Goal: Find specific page/section: Find specific page/section

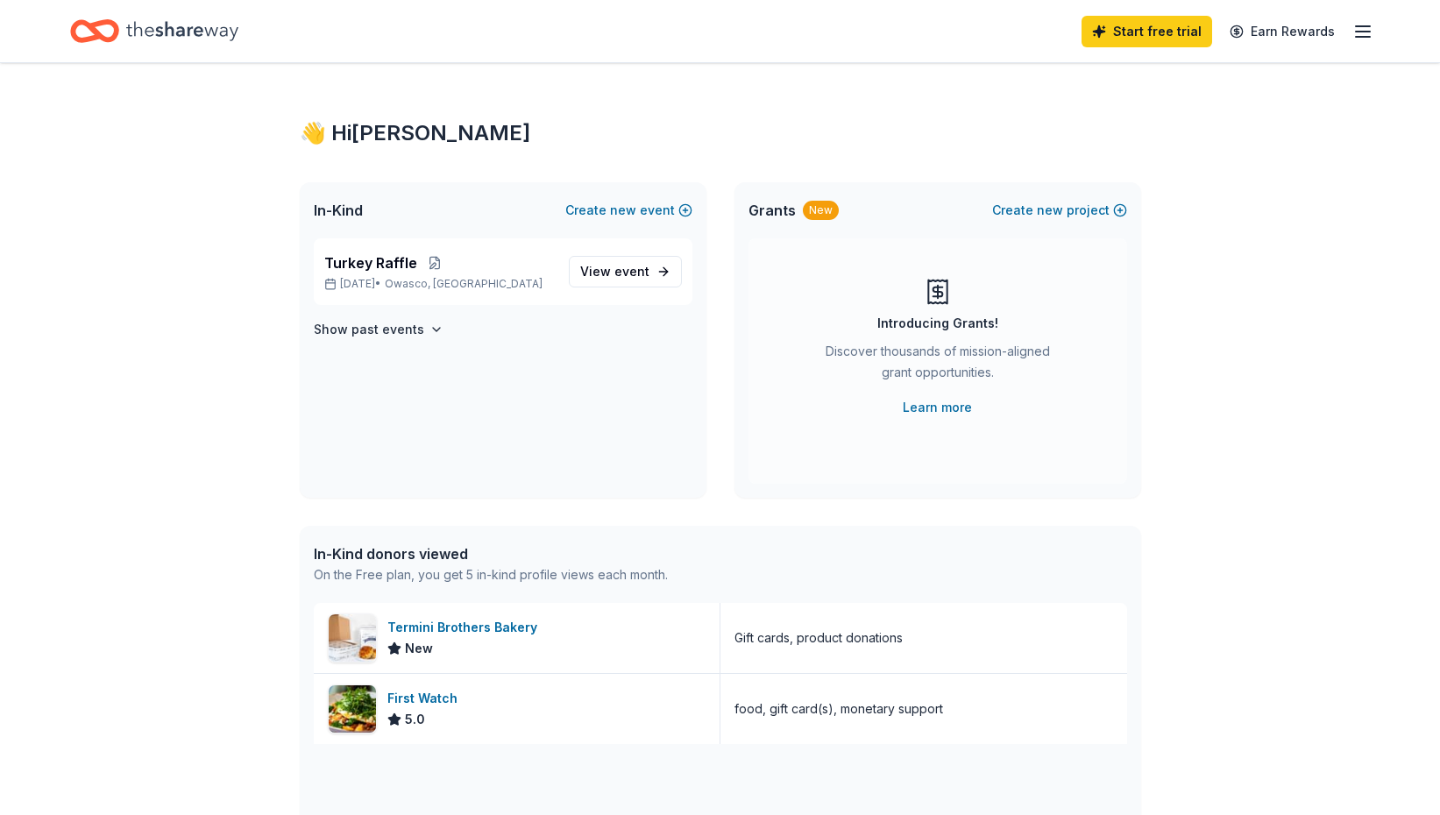
click at [1357, 39] on icon "button" at bounding box center [1362, 31] width 21 height 21
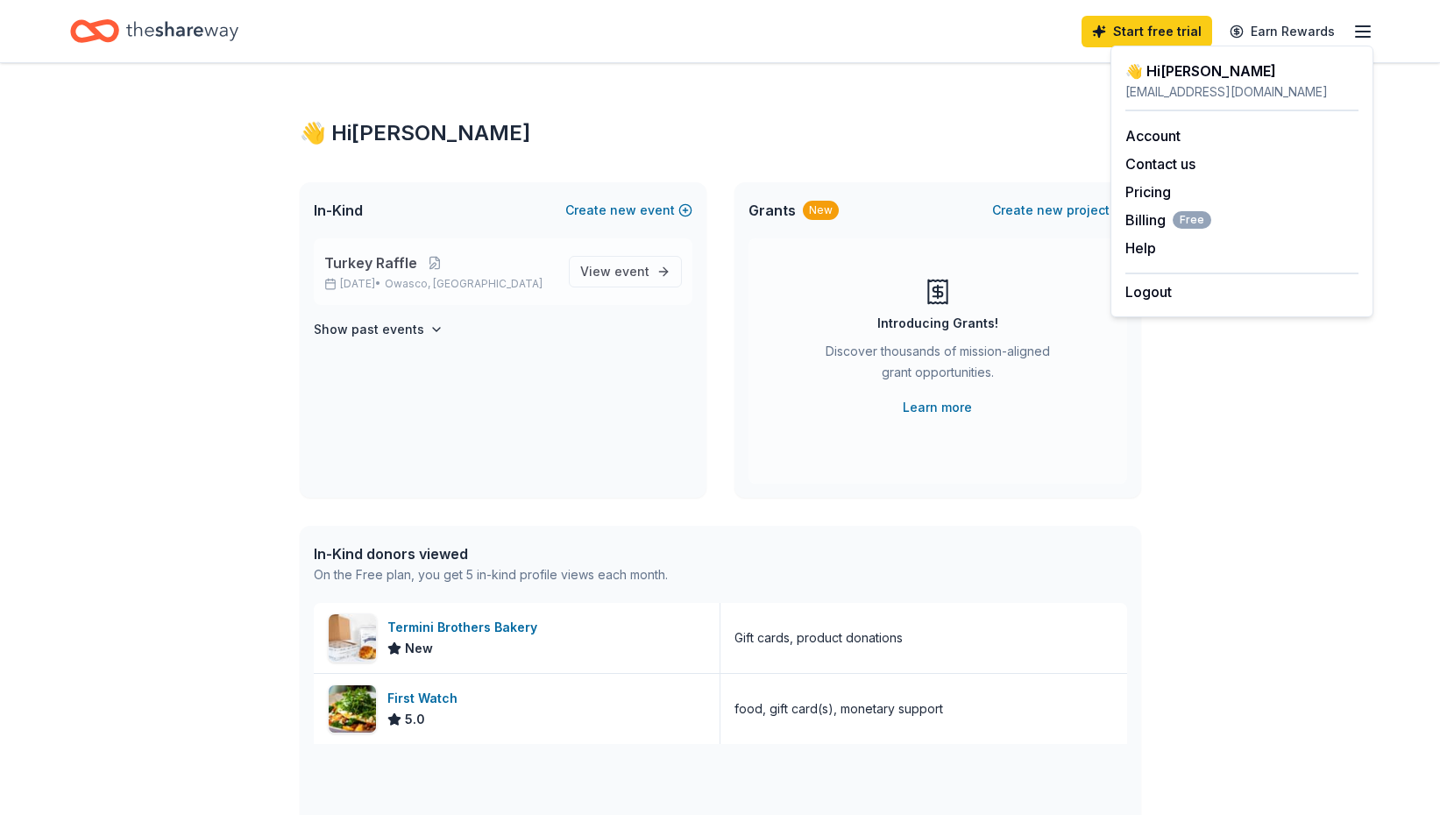
click at [387, 262] on span "Turkey Raffle" at bounding box center [370, 262] width 93 height 21
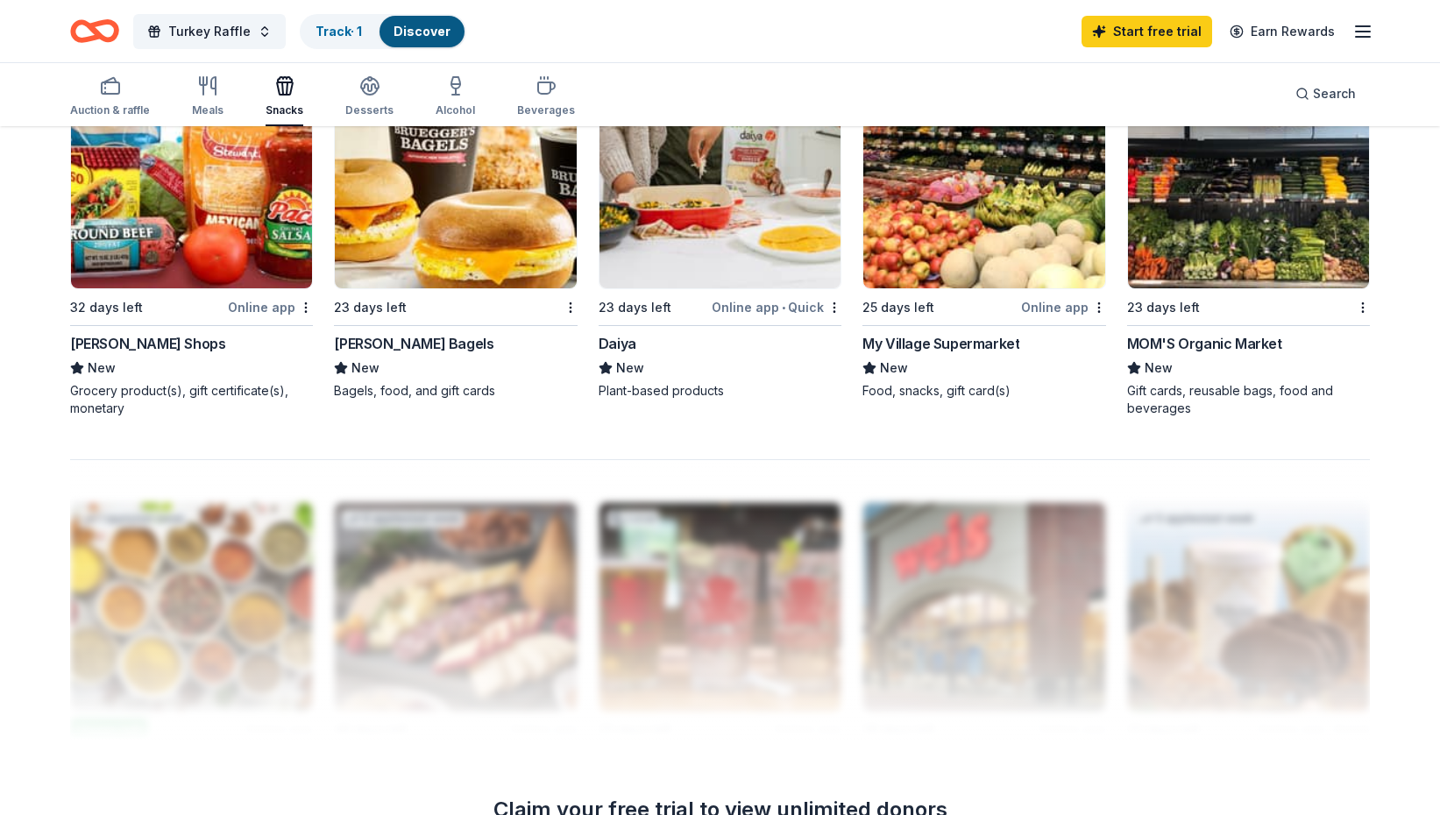
scroll to position [1402, 0]
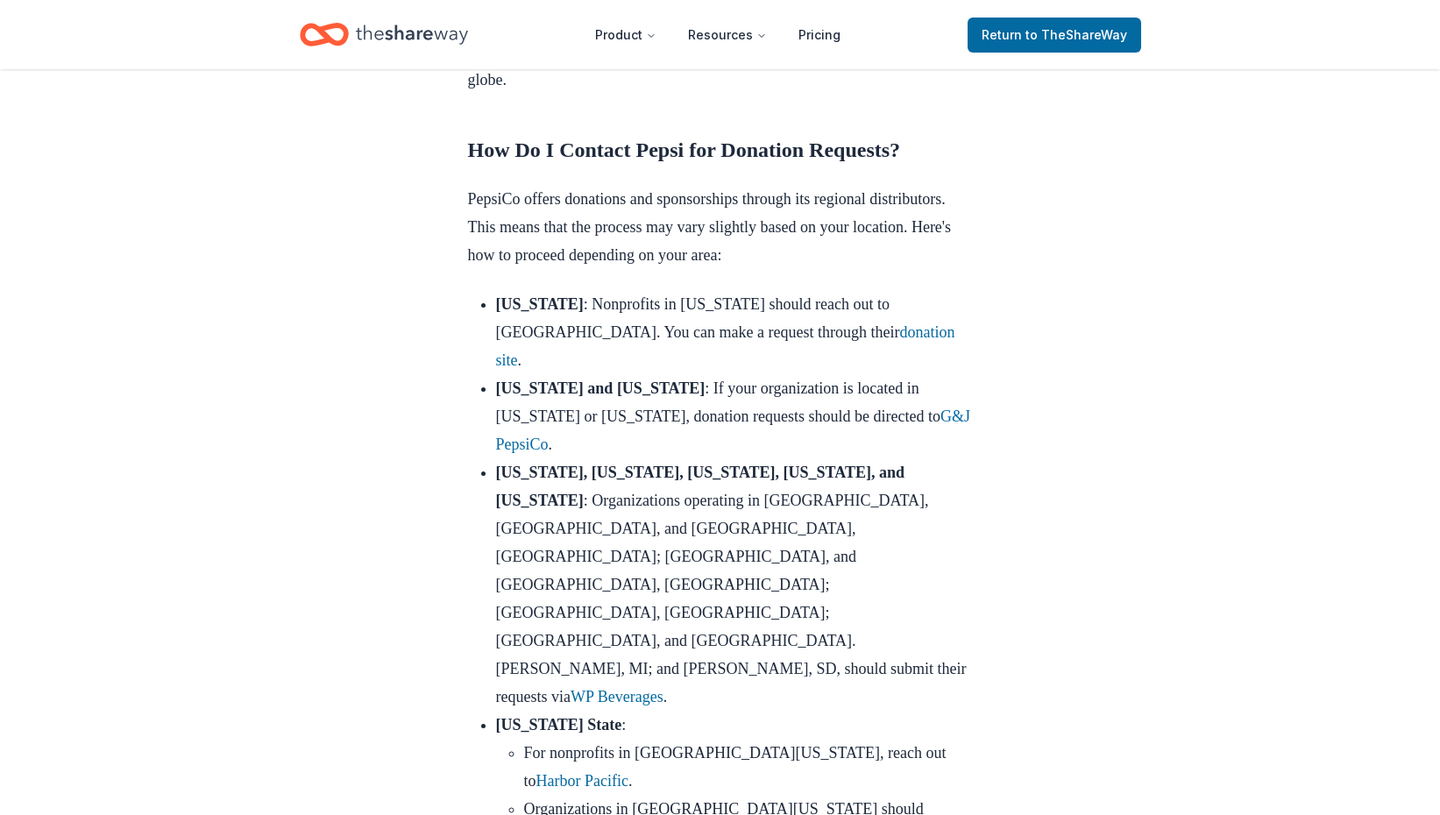
scroll to position [1052, 0]
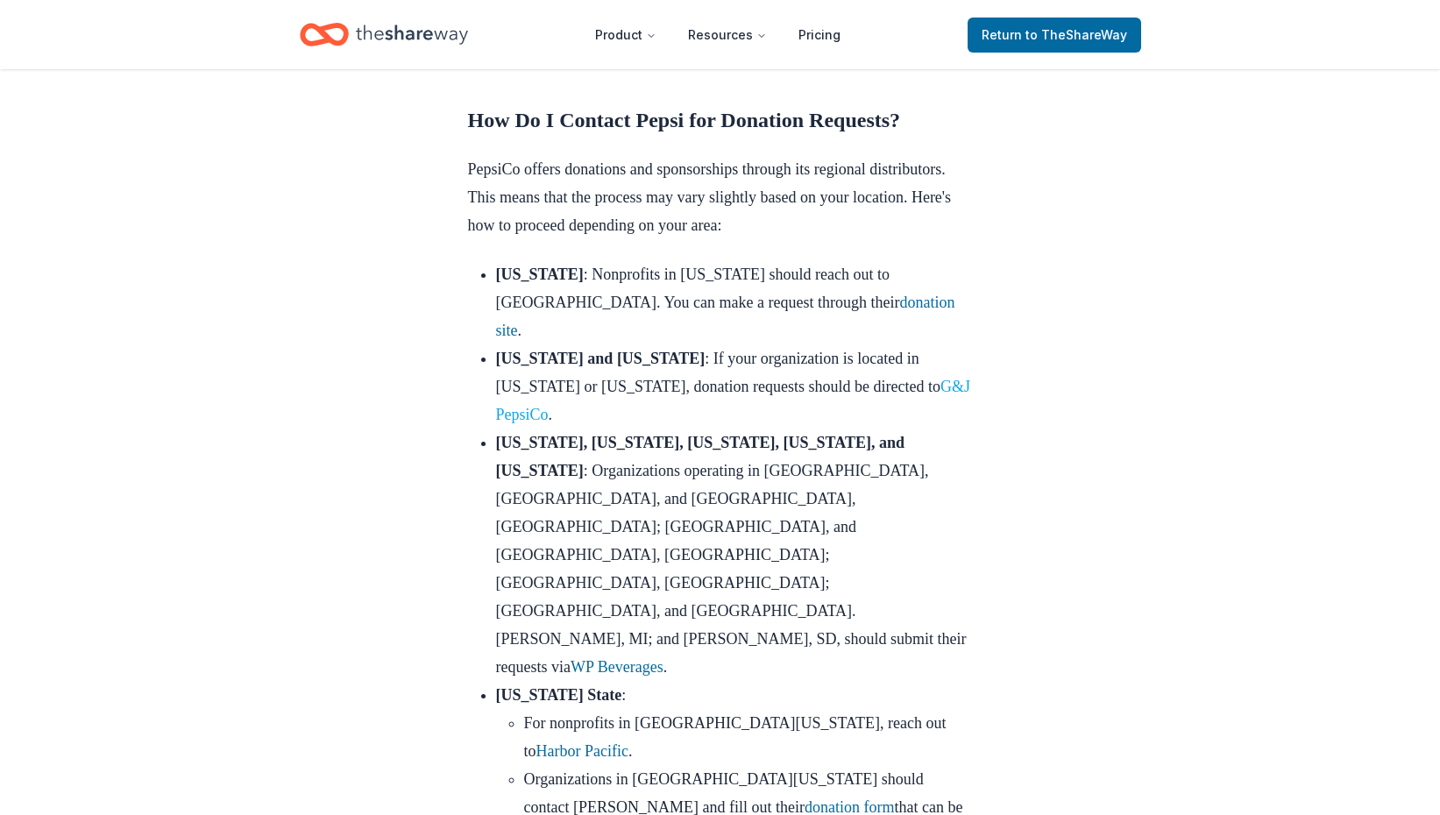
click at [903, 423] on link "G&J PepsiCo" at bounding box center [733, 401] width 475 height 46
